Goal: Transaction & Acquisition: Download file/media

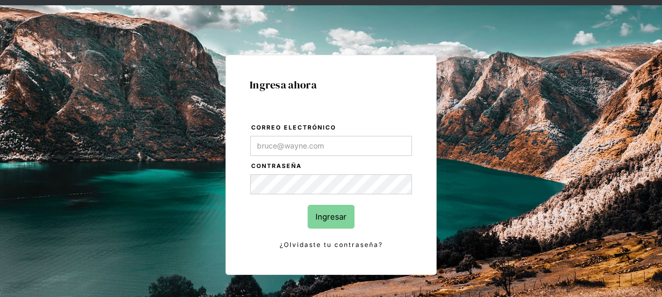
scroll to position [53, 0]
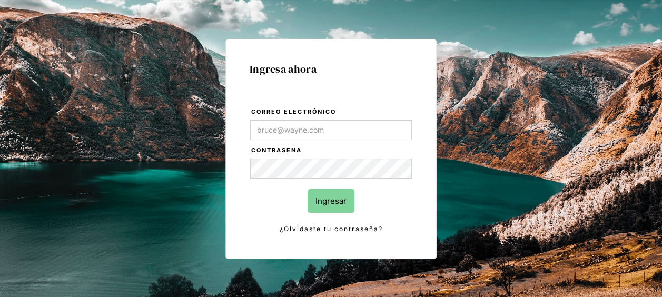
type input "[EMAIL_ADDRESS][DOMAIN_NAME]"
click at [333, 198] on input "Ingresar" at bounding box center [331, 201] width 47 height 24
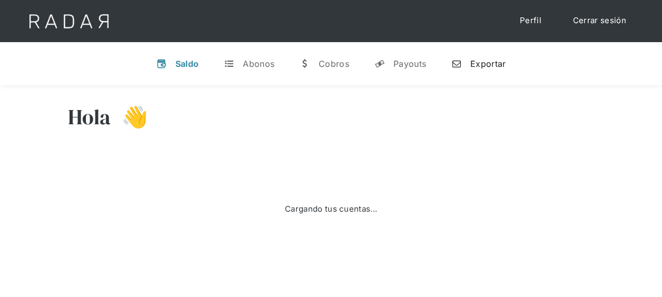
drag, startPoint x: 476, startPoint y: 63, endPoint x: 444, endPoint y: 72, distance: 33.2
click at [476, 63] on div "Exportar" at bounding box center [487, 63] width 35 height 11
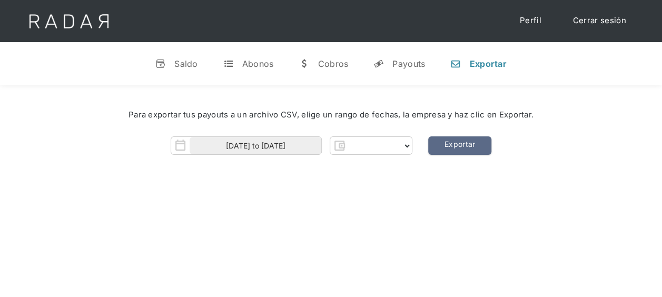
select select "pagsmile"
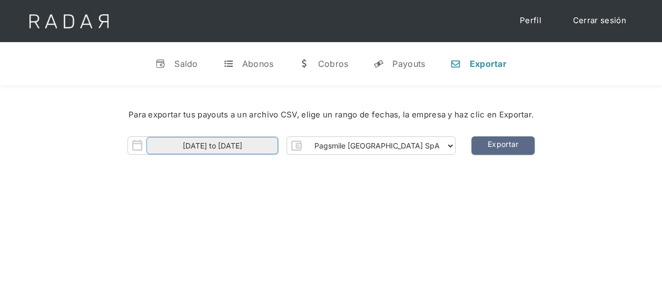
click at [262, 147] on input "[DATE] to [DATE]" at bounding box center [212, 145] width 132 height 17
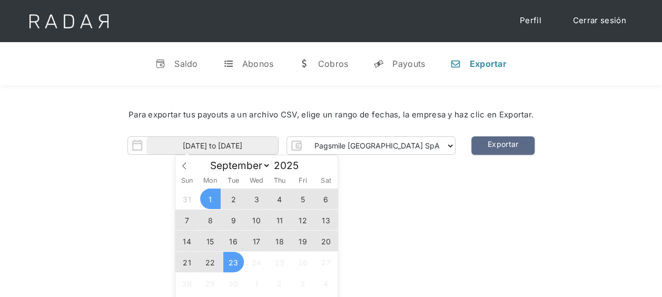
click at [206, 265] on span "22" at bounding box center [210, 262] width 21 height 21
type input "[DATE]"
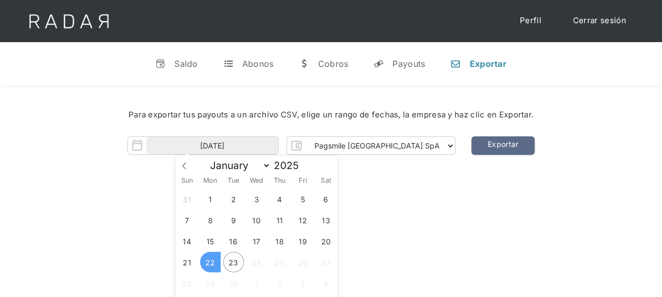
click at [208, 262] on span "22" at bounding box center [210, 262] width 21 height 21
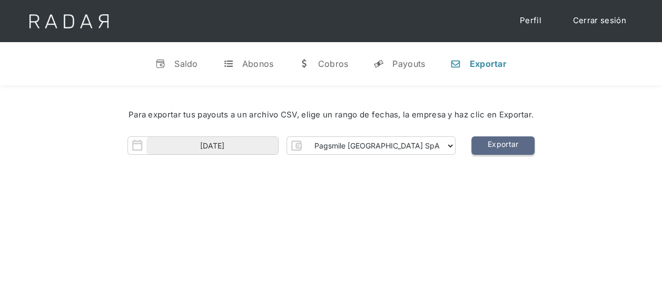
click at [471, 142] on link "Exportar" at bounding box center [502, 145] width 63 height 18
